Goal: Information Seeking & Learning: Understand process/instructions

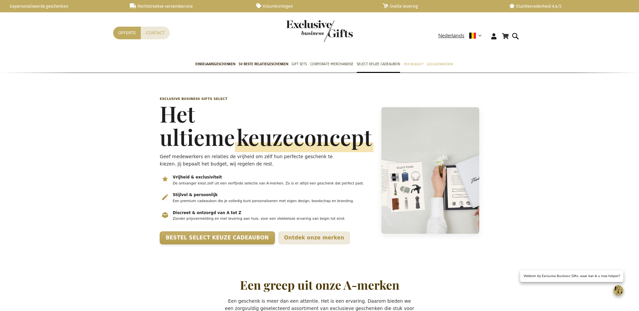
scroll to position [0, 0]
click at [226, 244] on link "Bestel Select Keuze Cadeaubon" at bounding box center [217, 237] width 115 height 13
click at [278, 244] on link "Ontdek onze merken" at bounding box center [314, 237] width 72 height 13
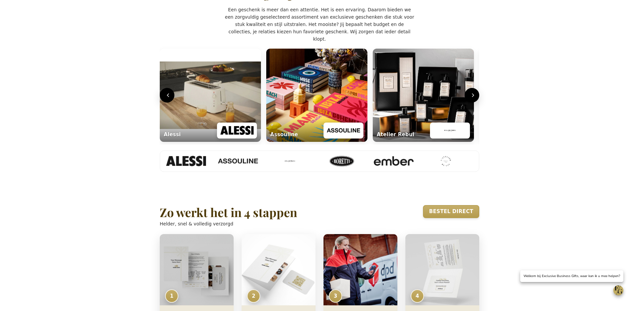
scroll to position [293, 0]
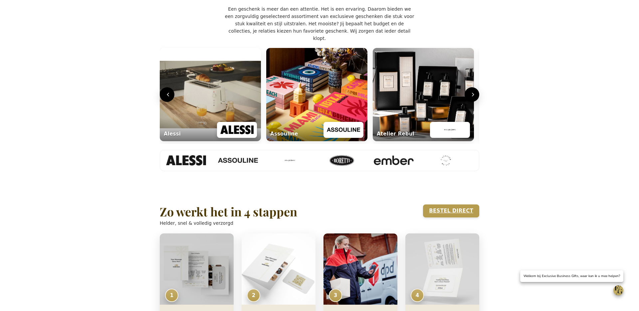
click at [459, 217] on link "Bestel direct" at bounding box center [451, 210] width 56 height 13
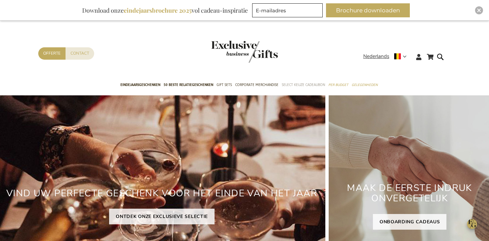
click at [299, 86] on span "Select Keuze Cadeaubon" at bounding box center [303, 84] width 43 height 7
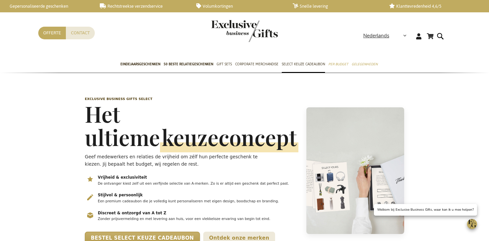
scroll to position [0, 3]
click at [117, 161] on p "Geef medewerkers en relaties de vrijheid om zélf hun perfecte geschenk te kieze…" at bounding box center [179, 160] width 189 height 15
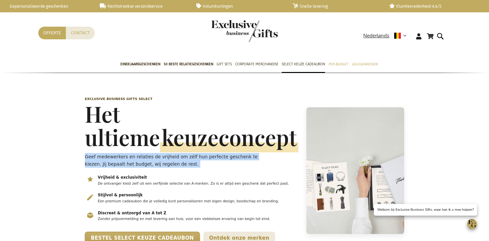
click at [117, 161] on p "Geef medewerkers en relaties de vrijheid om zélf hun perfecte geschenk te kieze…" at bounding box center [179, 160] width 189 height 15
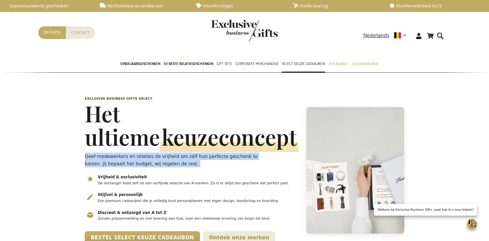
click at [97, 160] on p "Geef medewerkers en relaties de vrijheid om zélf hun perfecte geschenk te kieze…" at bounding box center [179, 159] width 189 height 15
drag, startPoint x: 84, startPoint y: 157, endPoint x: 69, endPoint y: 168, distance: 18.1
click at [101, 165] on header "Exclusive Business Gifts Select Het ultieme keuzeconcept Geef medewerkers en re…" at bounding box center [245, 170] width 326 height 181
copy p "Geef medewerkers en relaties de vrijheid om zélf hun perfecte geschenk te kieze…"
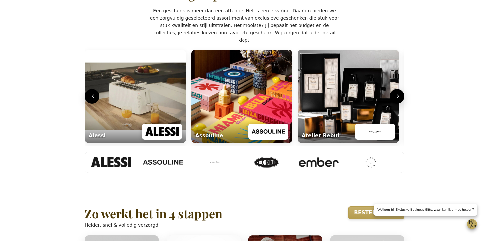
scroll to position [292, 0]
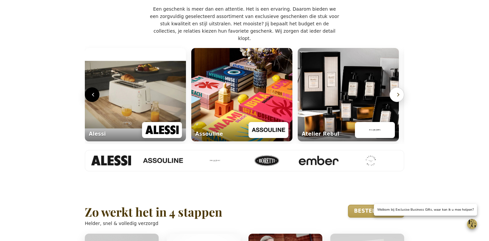
click at [394, 102] on button "Volgende" at bounding box center [397, 94] width 15 height 15
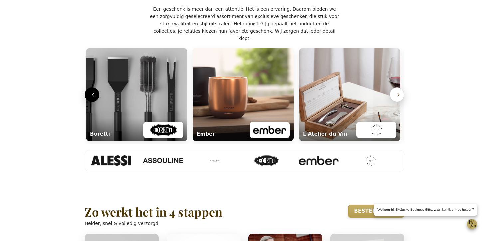
scroll to position [0, 322]
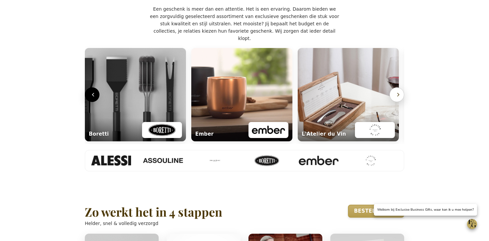
click at [394, 102] on button "Volgende" at bounding box center [397, 94] width 15 height 15
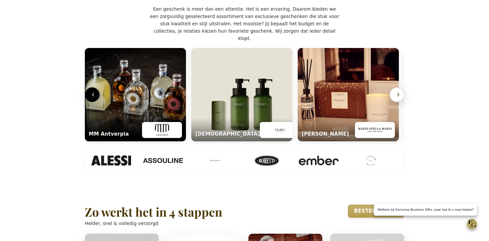
click at [394, 102] on button "Volgende" at bounding box center [397, 94] width 15 height 15
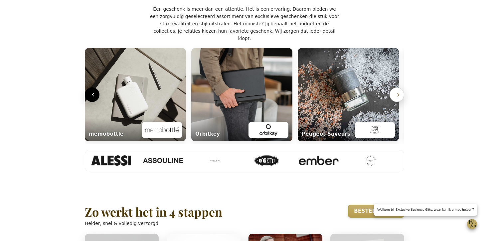
click at [394, 102] on button "Volgende" at bounding box center [397, 94] width 15 height 15
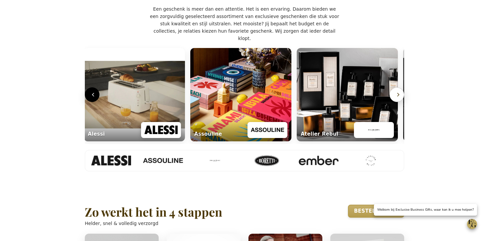
scroll to position [0, 3]
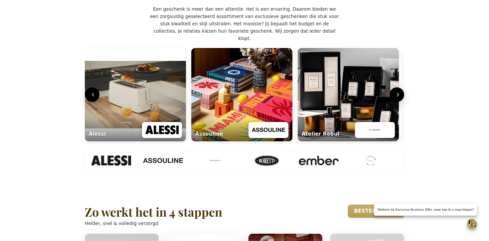
click at [207, 40] on p "Een geschenk is meer dan een attentie. Het is een ervaring. Daarom bieden we ee…" at bounding box center [244, 23] width 189 height 37
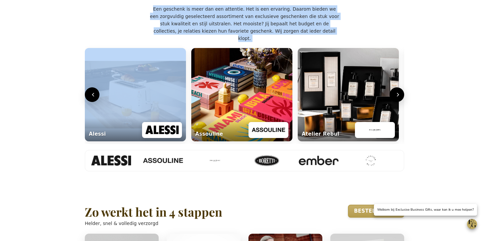
click at [207, 40] on p "Een geschenk is meer dan een attentie. Het is een ervaring. Daarom bieden we ee…" at bounding box center [244, 23] width 189 height 37
click at [399, 98] on icon "Volgende" at bounding box center [398, 94] width 7 height 7
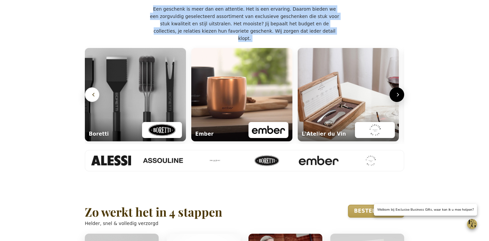
click at [88, 102] on button "Vorige" at bounding box center [92, 94] width 15 height 15
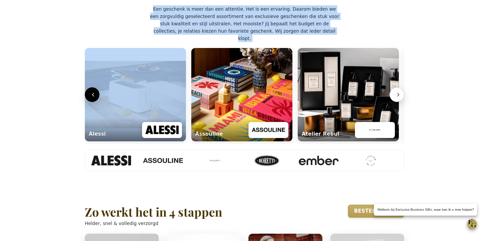
click at [398, 102] on button "Volgende" at bounding box center [397, 94] width 15 height 15
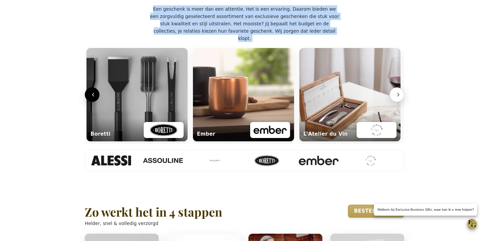
scroll to position [0, 322]
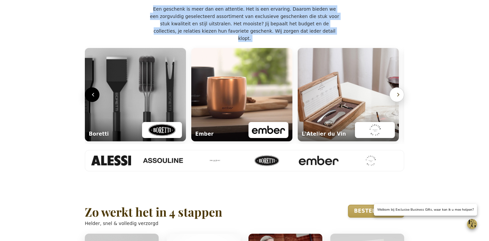
click at [398, 102] on button "Volgende" at bounding box center [397, 94] width 15 height 15
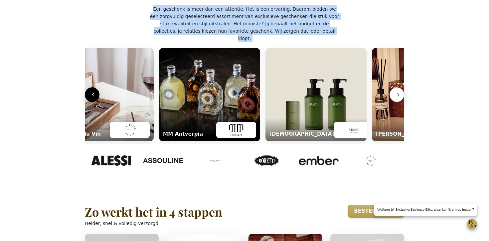
scroll to position [0, 642]
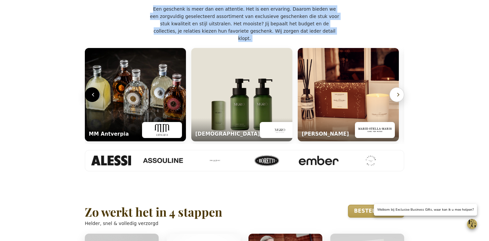
click at [398, 102] on button "Volgende" at bounding box center [397, 94] width 15 height 15
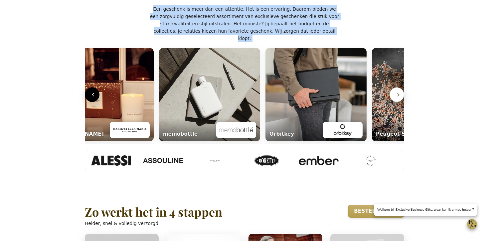
scroll to position [0, 961]
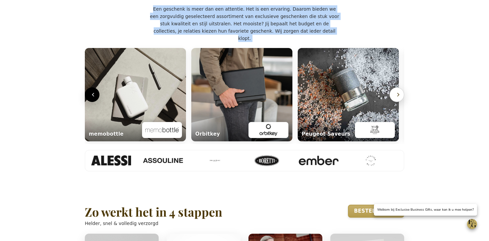
click at [398, 102] on button "Volgende" at bounding box center [397, 94] width 15 height 15
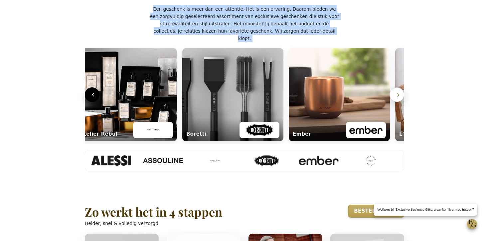
scroll to position [0, 3]
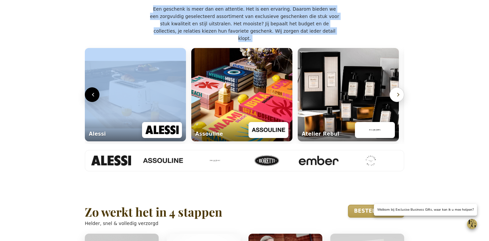
click at [399, 98] on icon "Volgende" at bounding box center [398, 94] width 7 height 7
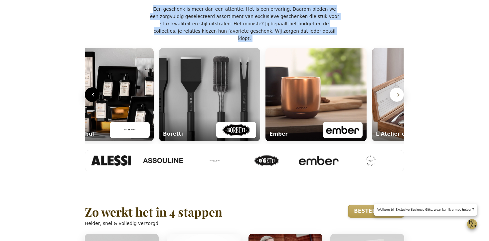
scroll to position [0, 322]
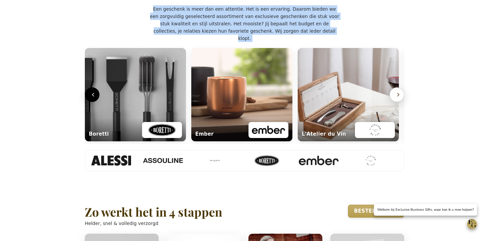
click at [399, 98] on icon "Volgende" at bounding box center [398, 94] width 7 height 7
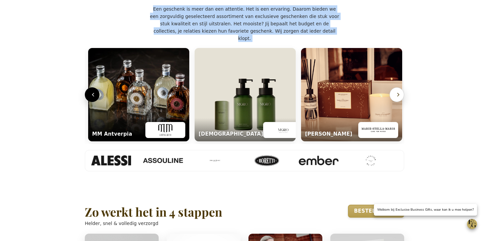
scroll to position [0, 642]
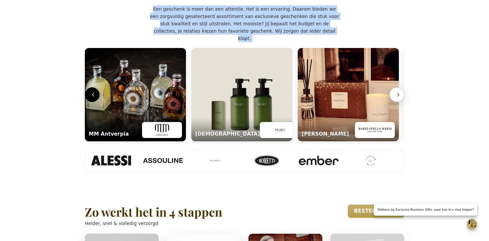
click at [399, 98] on icon "Volgende" at bounding box center [398, 94] width 7 height 7
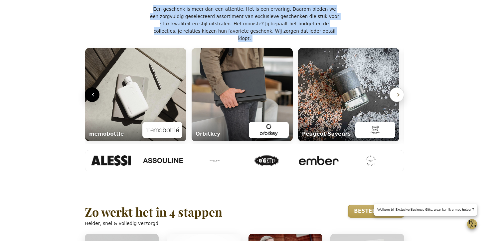
scroll to position [0, 961]
click at [399, 98] on icon "Volgende" at bounding box center [398, 94] width 7 height 7
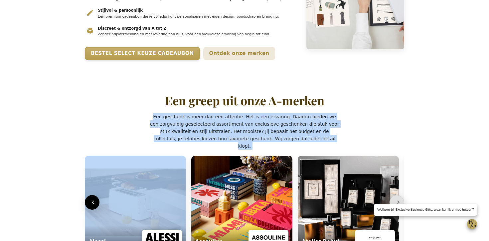
scroll to position [106, 0]
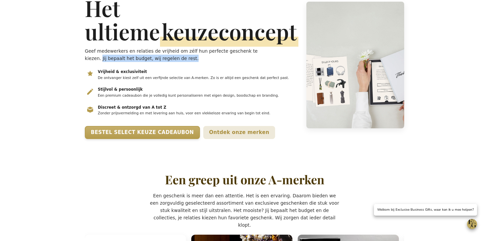
drag, startPoint x: 102, startPoint y: 58, endPoint x: 196, endPoint y: 61, distance: 94.6
click at [202, 59] on p "Geef medewerkers en relaties de vrijheid om zélf hun perfecte geschenk te kieze…" at bounding box center [179, 54] width 189 height 15
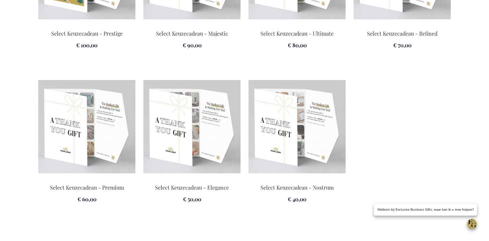
scroll to position [1016, 0]
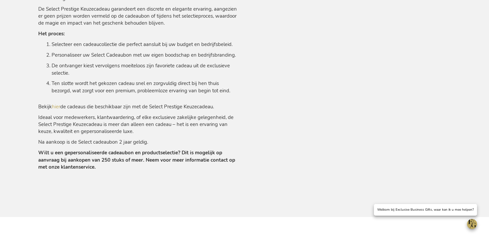
scroll to position [493, 0]
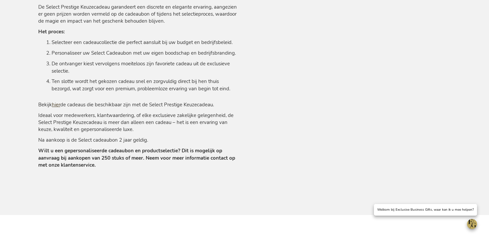
click at [56, 105] on link "hier" at bounding box center [56, 104] width 8 height 7
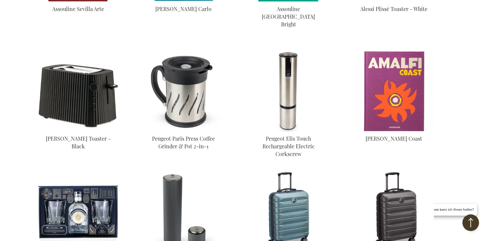
scroll to position [573, 0]
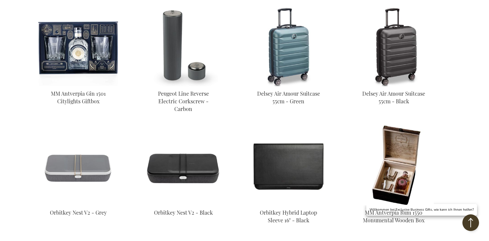
scroll to position [739, 0]
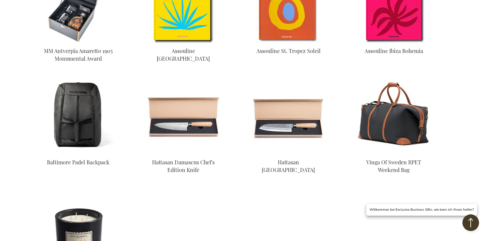
scroll to position [1147, 0]
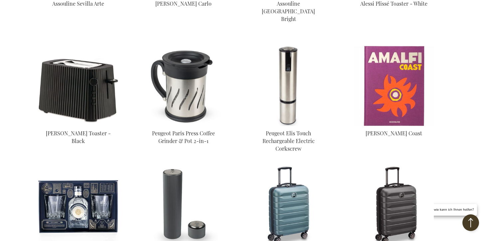
scroll to position [573, 0]
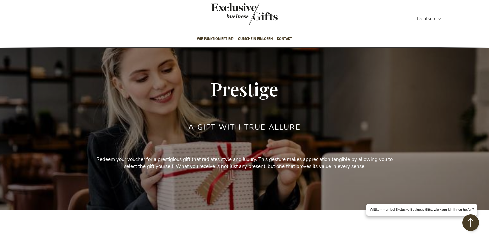
scroll to position [16, 0]
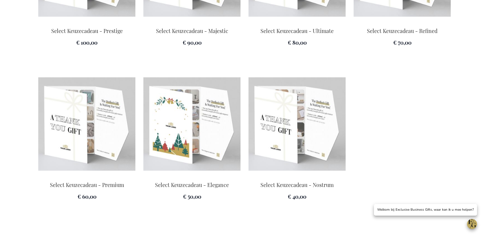
scroll to position [0, 3]
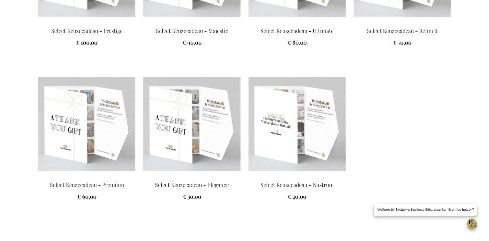
click at [290, 161] on img at bounding box center [297, 123] width 97 height 93
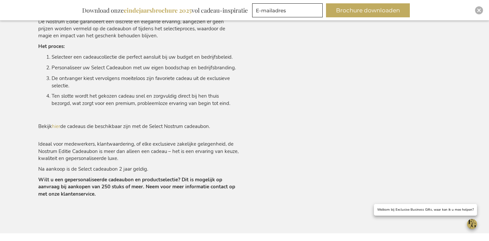
scroll to position [510, 0]
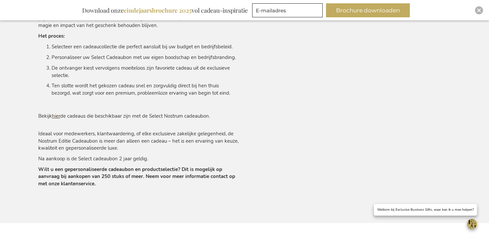
click at [58, 114] on link "hier" at bounding box center [56, 116] width 8 height 7
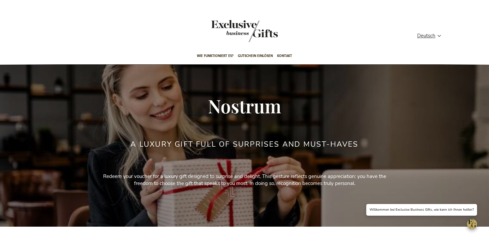
click at [227, 142] on h2 "a luxury gift full of surprises and must-haves" at bounding box center [244, 144] width 228 height 8
click at [228, 142] on h2 "a luxury gift full of surprises and must-haves" at bounding box center [244, 144] width 228 height 8
click at [228, 141] on h2 "a luxury gift full of surprises and must-haves" at bounding box center [244, 144] width 228 height 8
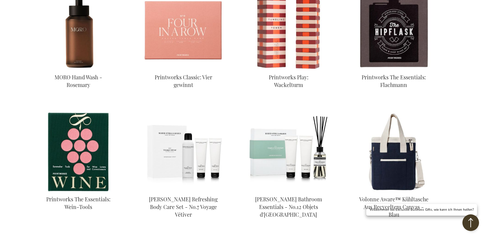
scroll to position [505, 0]
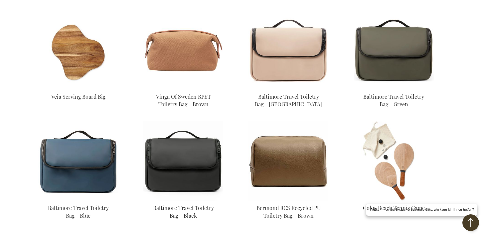
scroll to position [1087, 0]
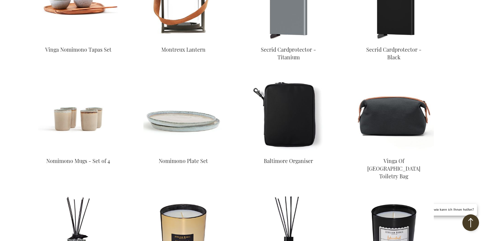
scroll to position [1716, 0]
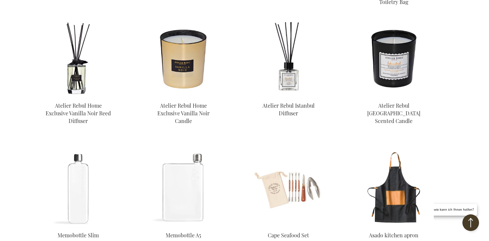
scroll to position [1936, 0]
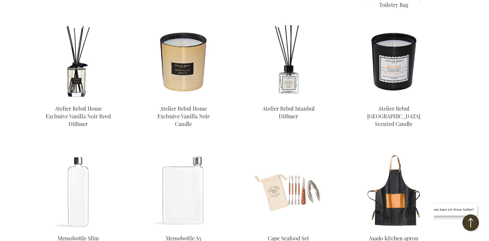
scroll to position [1878, 0]
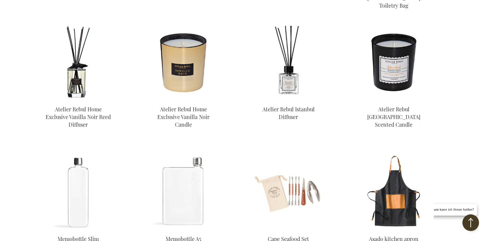
click at [292, 79] on img at bounding box center [289, 62] width 80 height 80
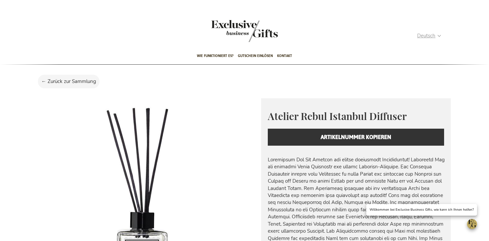
click at [431, 36] on span "Deutsch" at bounding box center [426, 36] width 18 height 8
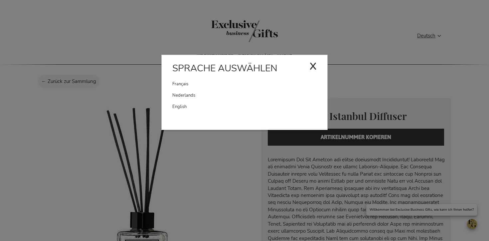
click at [209, 96] on link "Nederlands" at bounding box center [249, 95] width 155 height 11
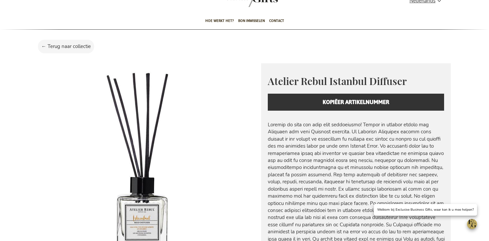
scroll to position [33, 0]
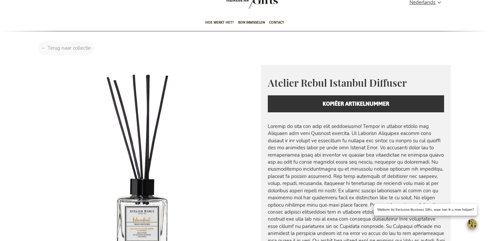
click at [69, 49] on div "Home Atelier Rebul Istanbul Diffuser" at bounding box center [244, 49] width 423 height 17
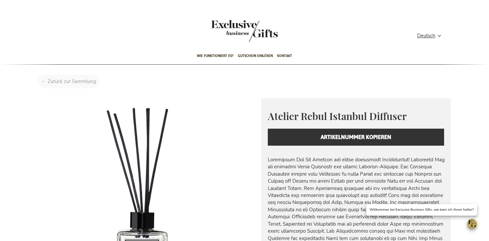
click at [65, 83] on div "Startseite Atelier Rebul Istanbul Diffuser" at bounding box center [244, 83] width 423 height 17
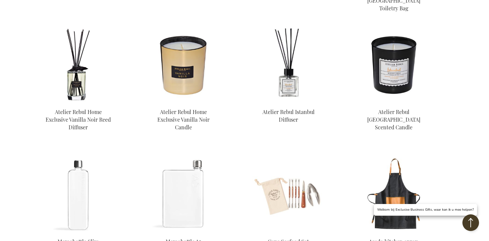
scroll to position [591, 0]
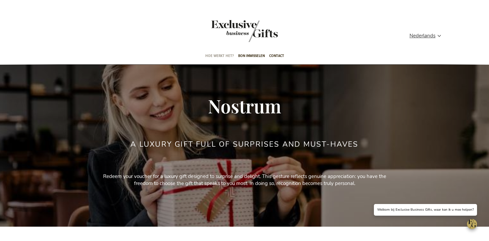
click at [219, 57] on span "Hoe werkt het?" at bounding box center [219, 56] width 29 height 16
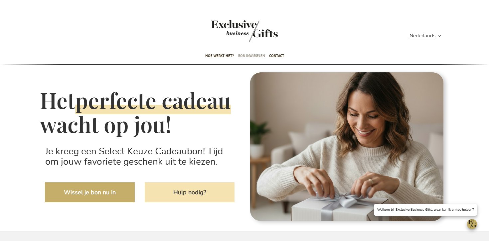
click at [249, 55] on span "Bon inwisselen" at bounding box center [251, 56] width 27 height 16
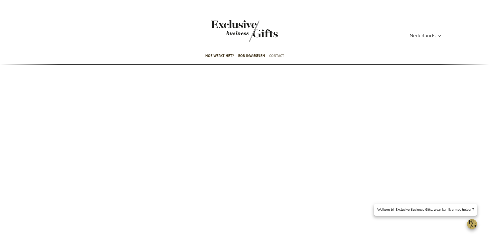
click at [278, 57] on span "Contact" at bounding box center [276, 56] width 15 height 16
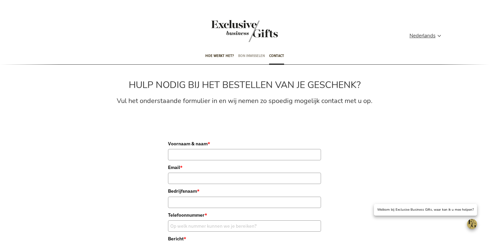
click at [242, 57] on span "Bon inwisselen" at bounding box center [251, 56] width 27 height 16
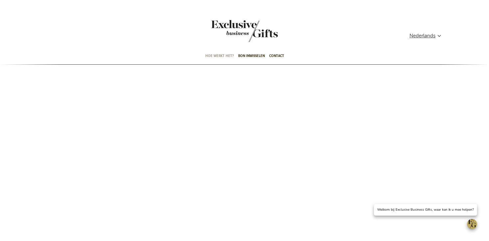
click at [215, 56] on span "Hoe werkt het?" at bounding box center [219, 56] width 29 height 16
